Goal: Check status: Check status

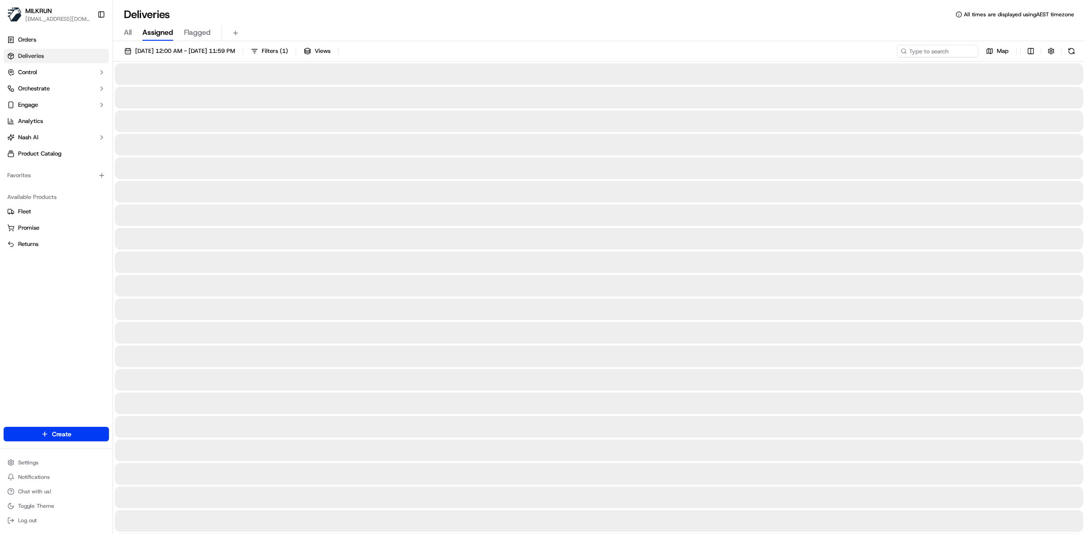
click at [128, 30] on span "All" at bounding box center [128, 32] width 8 height 11
click at [955, 51] on input at bounding box center [924, 51] width 109 height 13
paste input "7fde6c38-1816-409d-9811-1afc47c7618e"
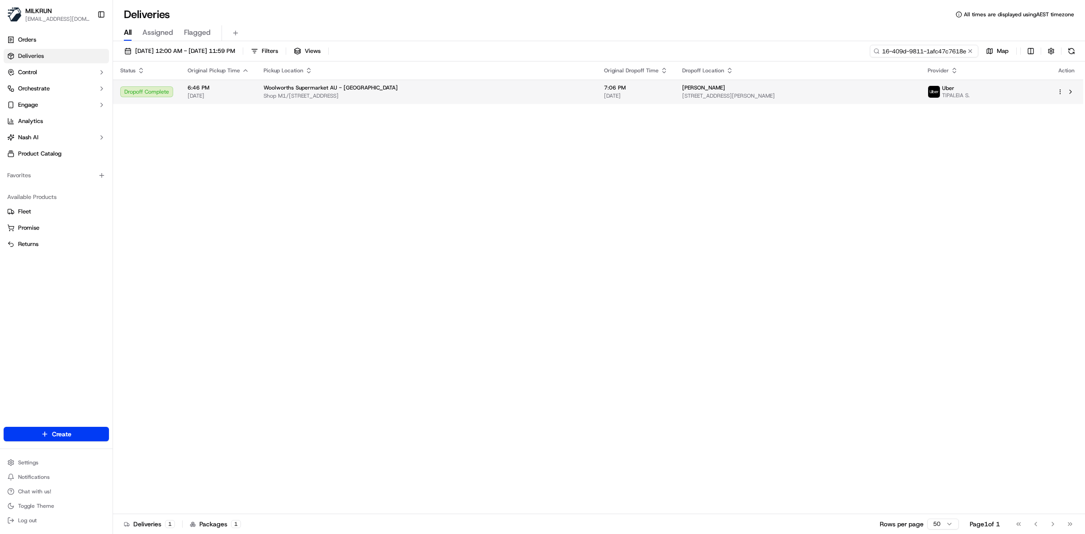
type input "7fde6c38-1816-409d-9811-1afc47c7618e"
click at [462, 89] on div "Woolworths Supermarket AU - Greenway Village" at bounding box center [427, 87] width 326 height 7
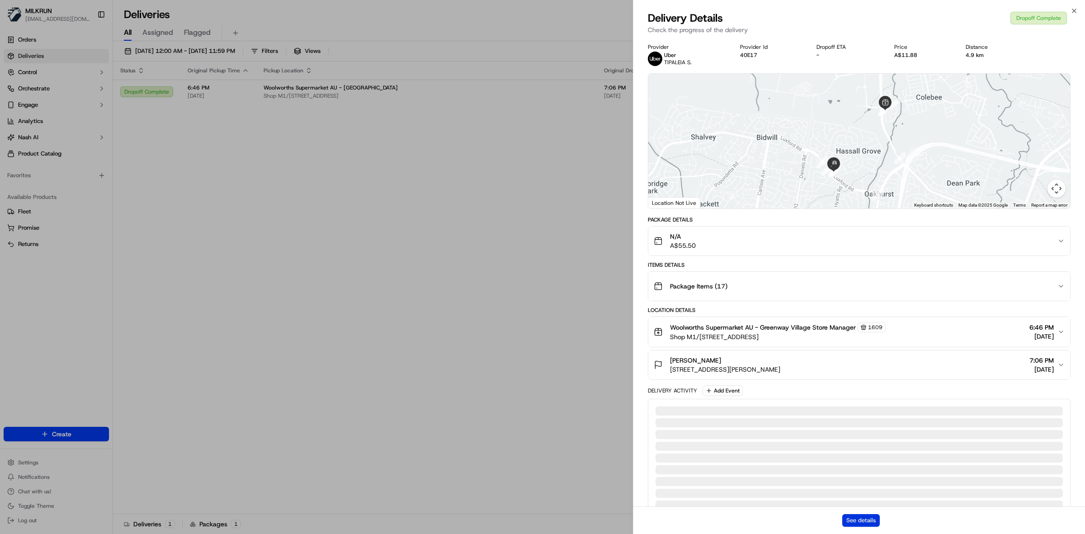
click at [857, 526] on button "See details" at bounding box center [861, 520] width 38 height 13
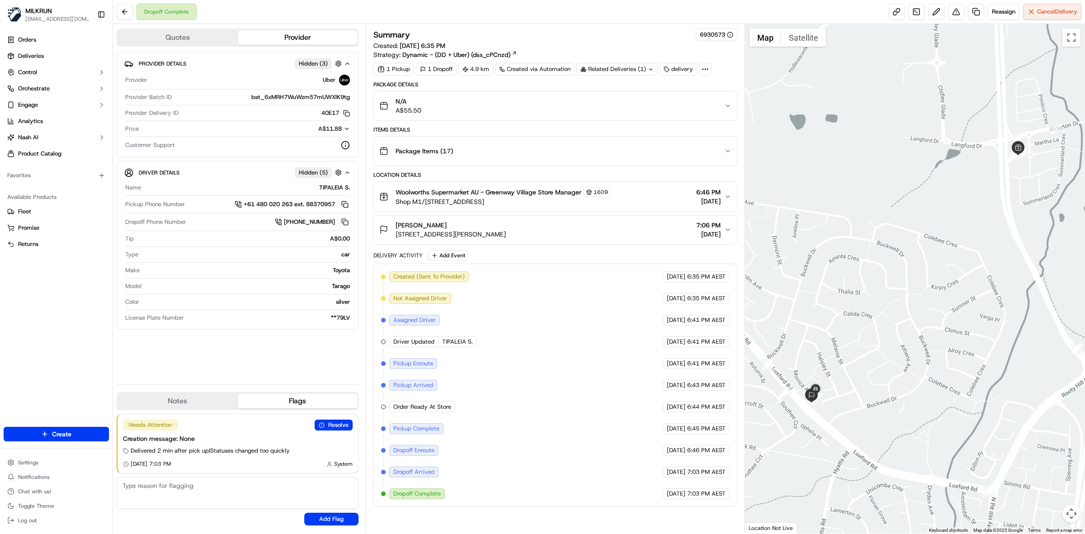
click at [506, 111] on div "N/A A$55.50" at bounding box center [551, 106] width 345 height 18
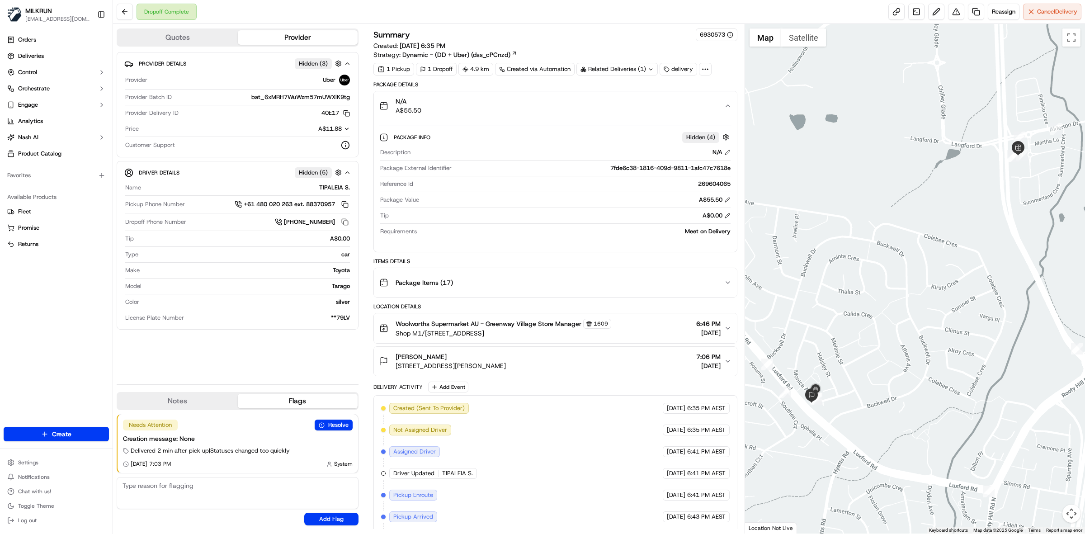
click at [506, 111] on div "N/A A$55.50" at bounding box center [551, 106] width 345 height 18
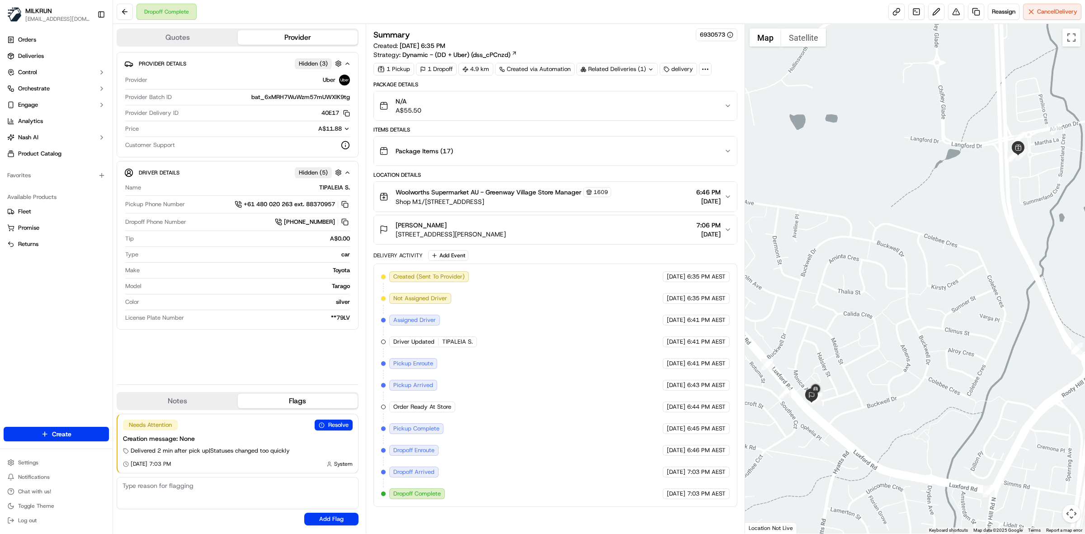
drag, startPoint x: 685, startPoint y: 406, endPoint x: 709, endPoint y: 407, distance: 23.6
click at [709, 407] on div "[DATE] 6:44 PM AEST" at bounding box center [696, 407] width 67 height 11
drag, startPoint x: 690, startPoint y: 498, endPoint x: 697, endPoint y: 498, distance: 7.7
click at [697, 498] on span "7:03 PM AEST" at bounding box center [706, 494] width 38 height 8
